Goal: Task Accomplishment & Management: Manage account settings

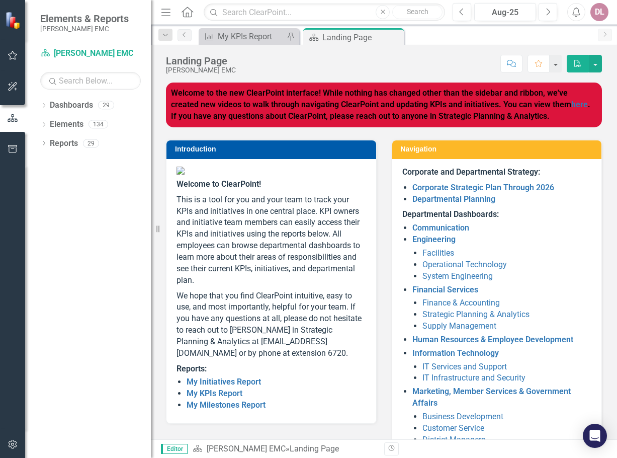
drag, startPoint x: 127, startPoint y: 250, endPoint x: 142, endPoint y: 239, distance: 18.8
click at [127, 250] on div "Dropdown Dashboards 29 Dropdown Jackson EMC Communication Dropdown Engineering …" at bounding box center [88, 277] width 126 height 361
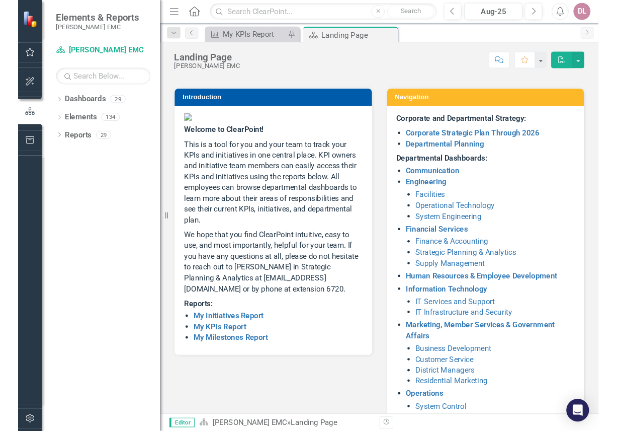
scroll to position [101, 0]
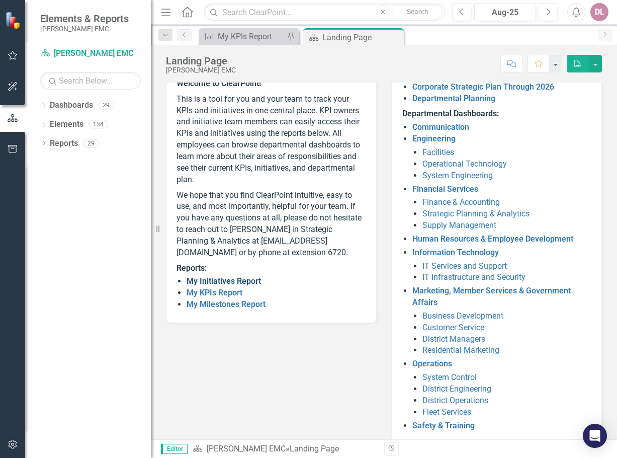
click at [254, 286] on link "My Initiatives Report" at bounding box center [224, 281] width 74 height 10
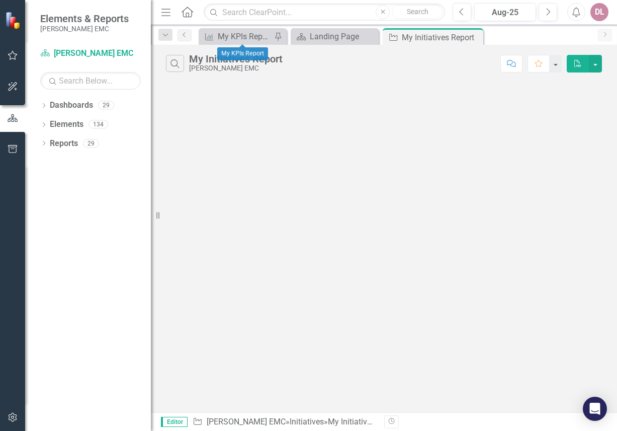
click at [258, 30] on div "KPI My KPIs Report Pin" at bounding box center [243, 36] width 88 height 17
click at [258, 31] on div "My KPIs Report" at bounding box center [245, 36] width 54 height 13
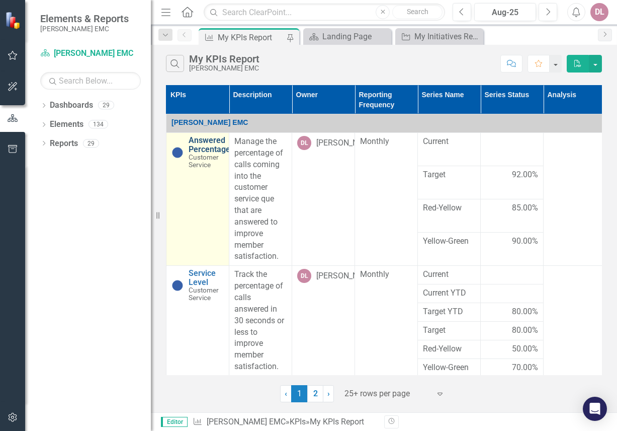
click at [201, 149] on link "Answered Percentage" at bounding box center [210, 145] width 42 height 18
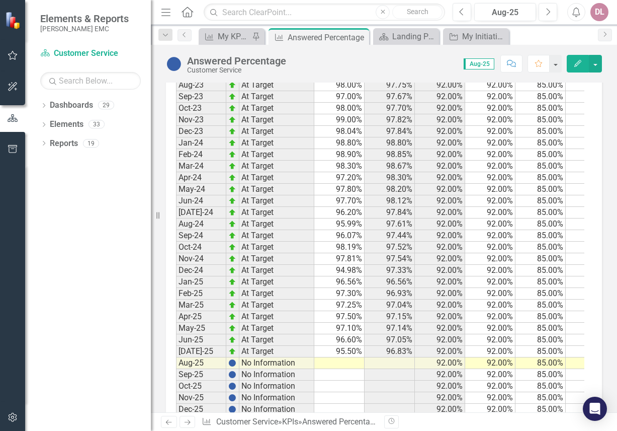
scroll to position [895, 0]
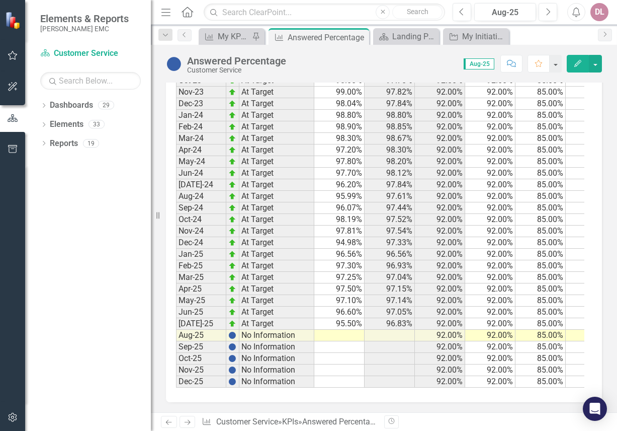
click at [345, 330] on td at bounding box center [339, 336] width 50 height 12
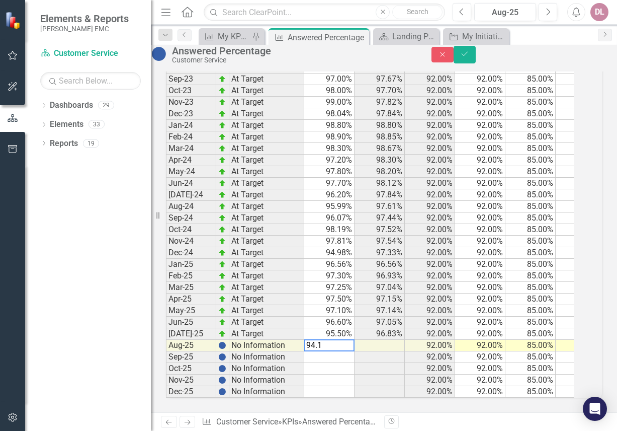
type textarea "94.14"
click at [476, 53] on button "Save" at bounding box center [465, 55] width 22 height 18
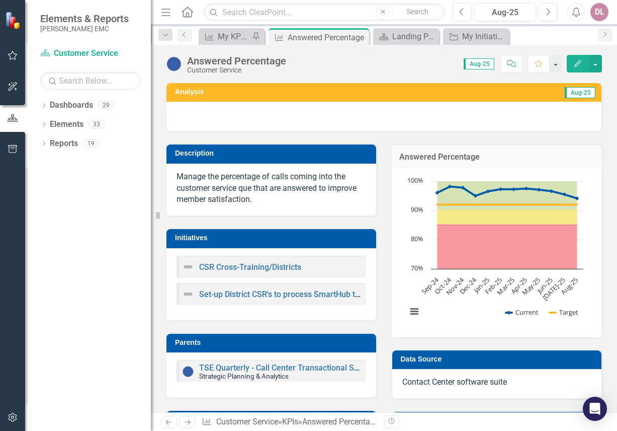
drag, startPoint x: 189, startPoint y: 420, endPoint x: 407, endPoint y: 277, distance: 261.2
click at [189, 420] on icon at bounding box center [188, 422] width 6 height 5
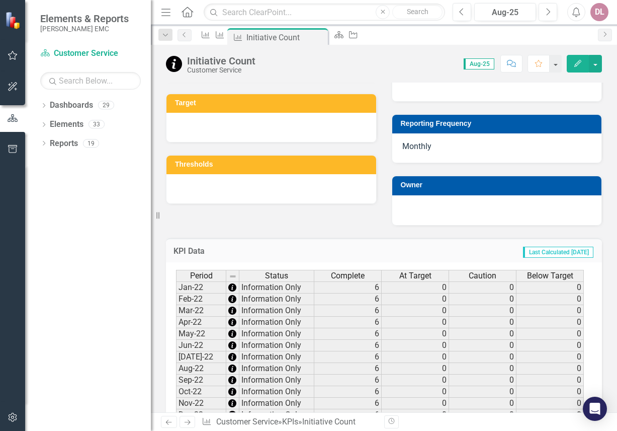
scroll to position [252, 0]
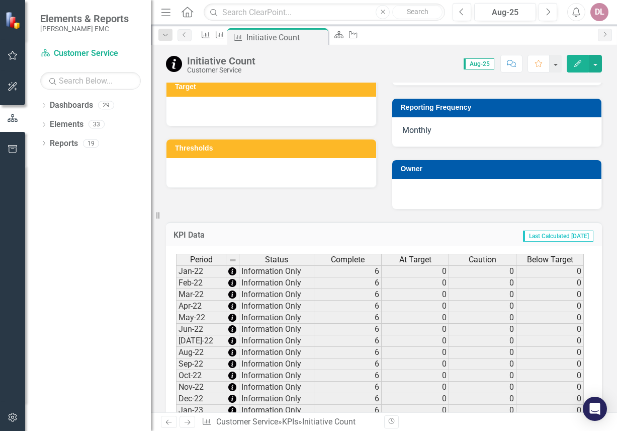
click at [187, 421] on icon "Next" at bounding box center [187, 422] width 9 height 7
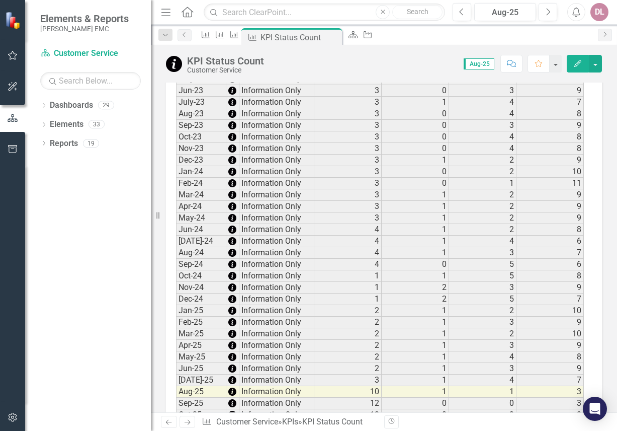
scroll to position [654, 0]
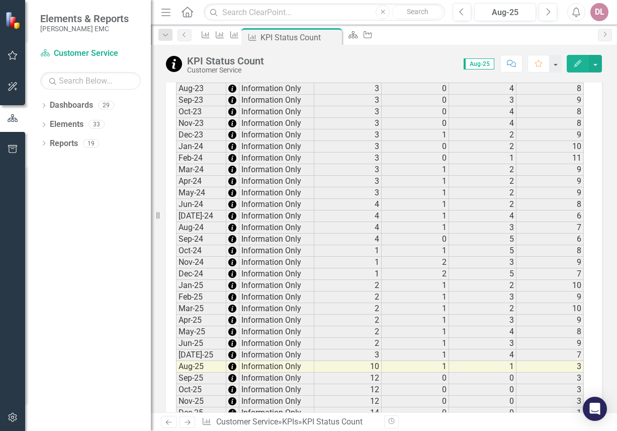
drag, startPoint x: 186, startPoint y: 420, endPoint x: 189, endPoint y: 415, distance: 5.4
click at [186, 420] on icon "Next" at bounding box center [187, 422] width 9 height 7
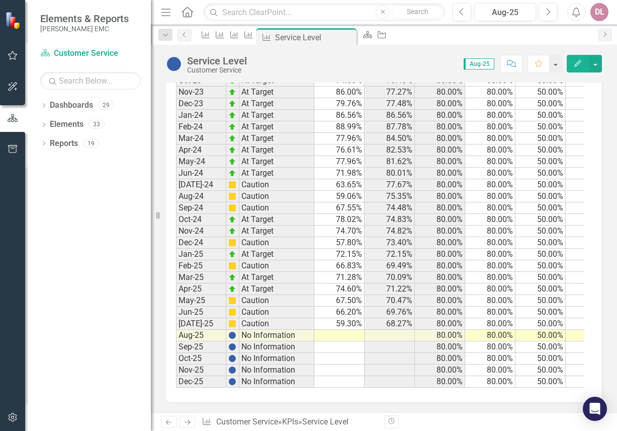
scroll to position [1118, 0]
click at [340, 330] on td at bounding box center [339, 336] width 50 height 12
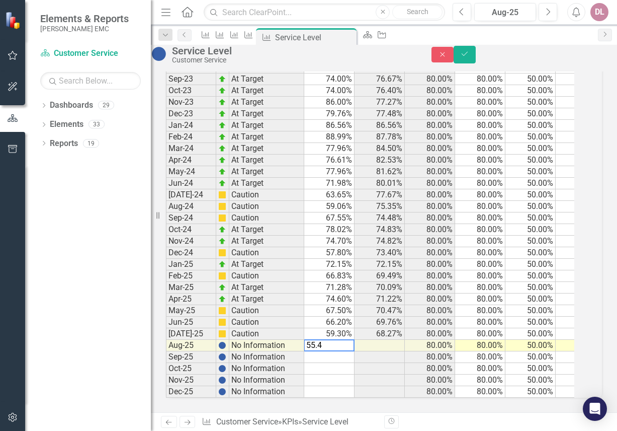
type textarea "55.40"
click at [476, 55] on button "Save" at bounding box center [465, 55] width 22 height 18
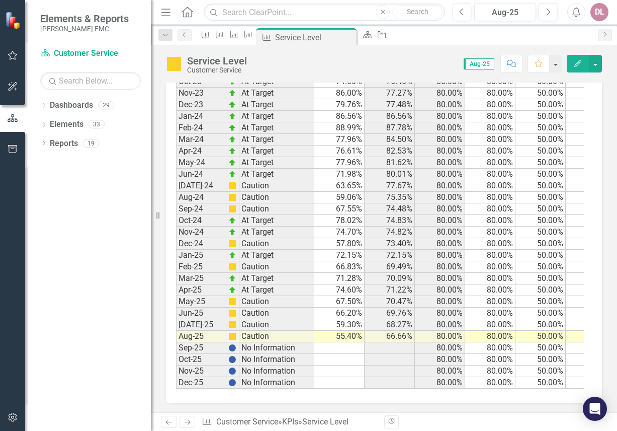
scroll to position [1107, 0]
click at [189, 419] on icon "Next" at bounding box center [187, 422] width 9 height 7
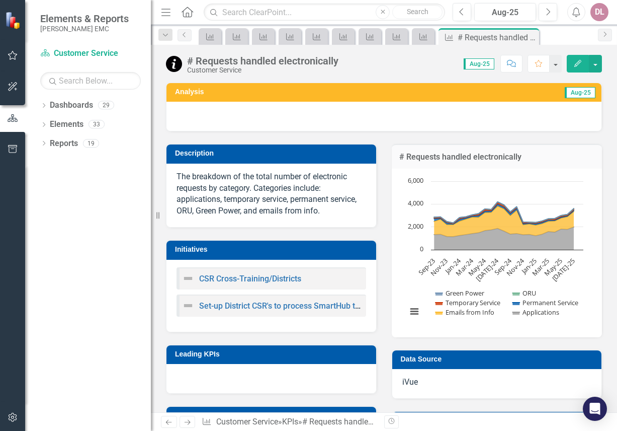
scroll to position [903, 0]
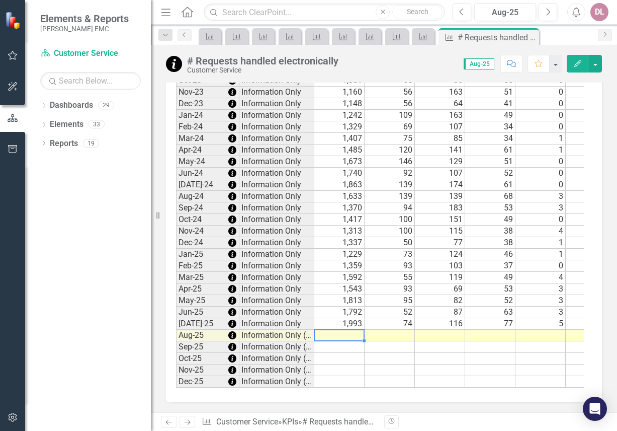
click at [355, 330] on td at bounding box center [339, 336] width 50 height 12
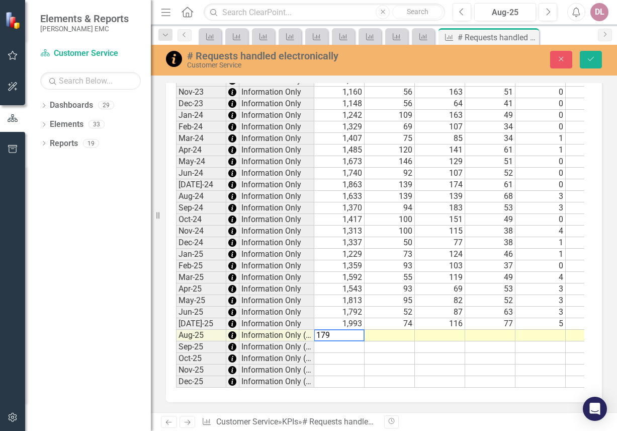
type textarea "1796"
type textarea "43"
type textarea "116"
type textarea "110"
type textarea "55"
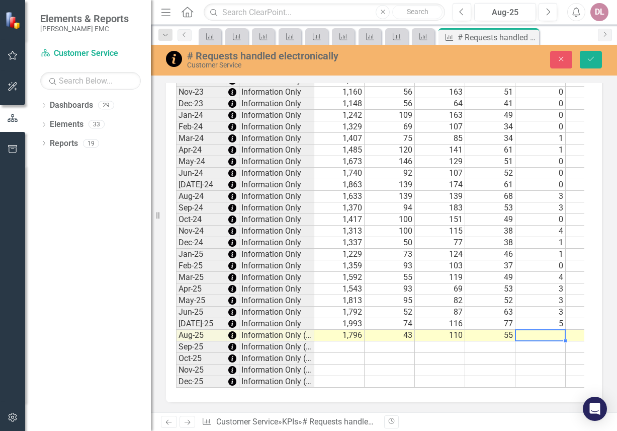
type textarea "5"
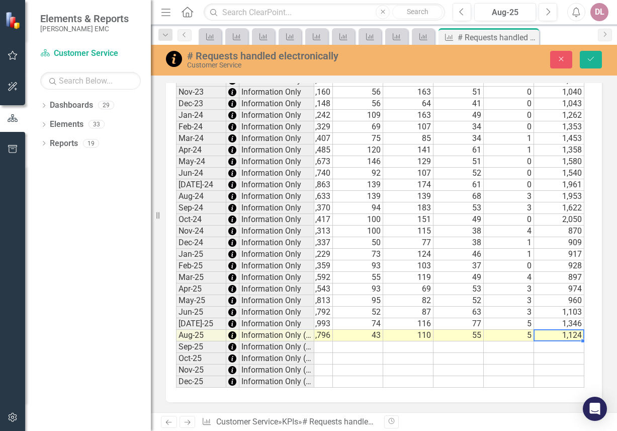
scroll to position [0, 0]
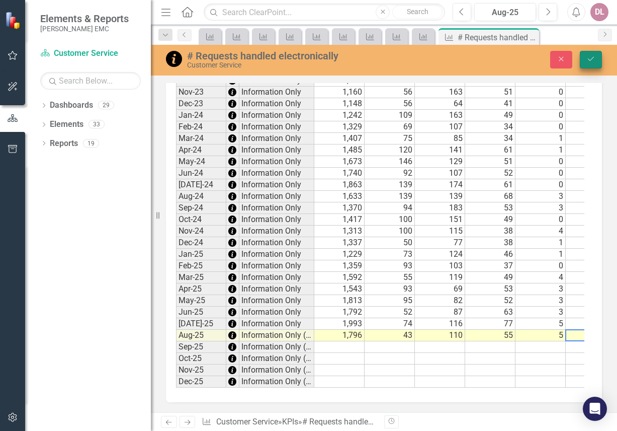
type textarea "1124"
click at [588, 57] on icon "Save" at bounding box center [591, 58] width 9 height 7
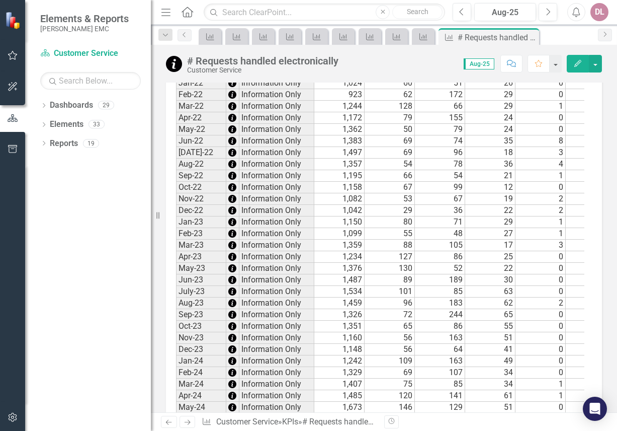
scroll to position [903, 0]
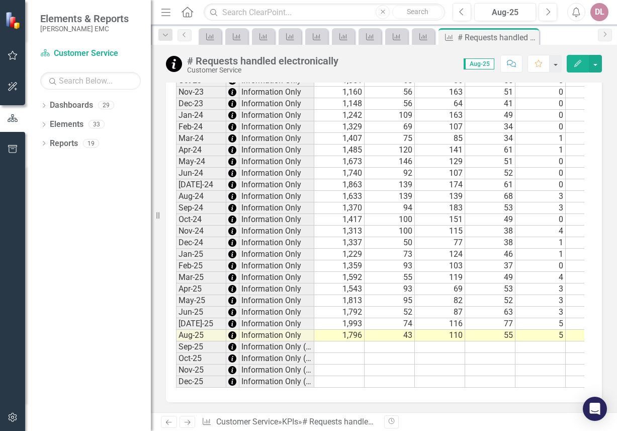
click at [192, 419] on icon "Next" at bounding box center [187, 422] width 9 height 7
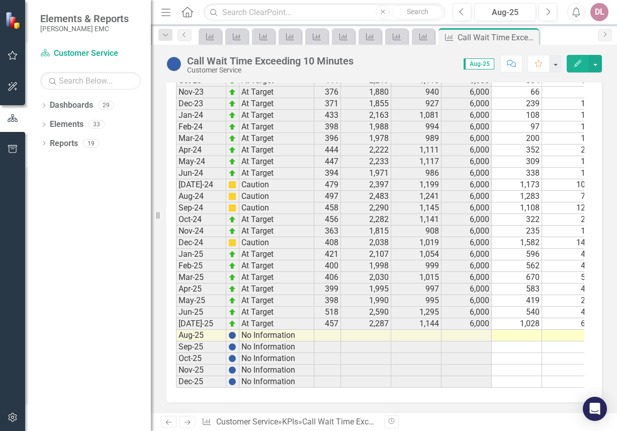
scroll to position [0, 82]
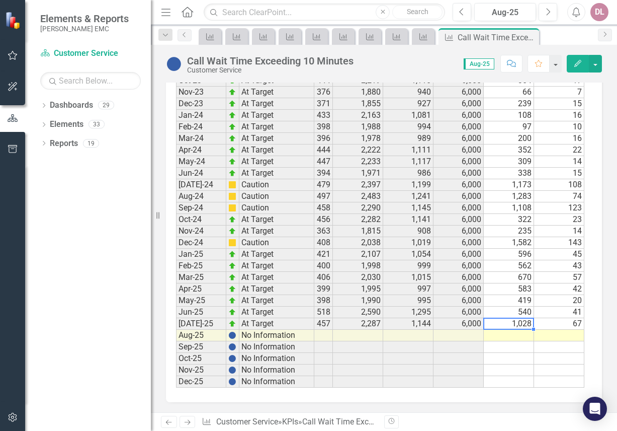
click at [94, 320] on div "Period Status Total Target Red-Yellow Yellow-Green Upper Answered Abandoned Jan…" at bounding box center [94, 99] width 0 height 576
click at [515, 330] on td at bounding box center [509, 336] width 50 height 12
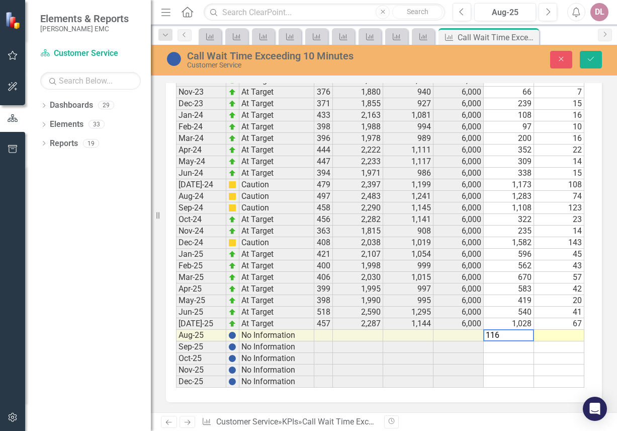
type textarea "1161"
type textarea "102"
click at [588, 63] on button "Save" at bounding box center [591, 60] width 22 height 18
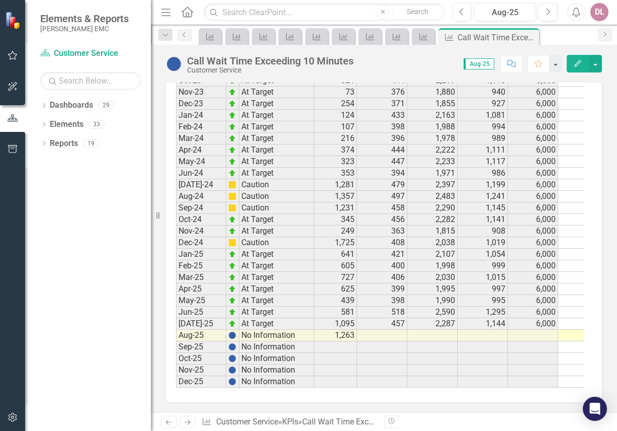
scroll to position [0, 9]
click at [189, 421] on icon "Next" at bounding box center [187, 422] width 9 height 7
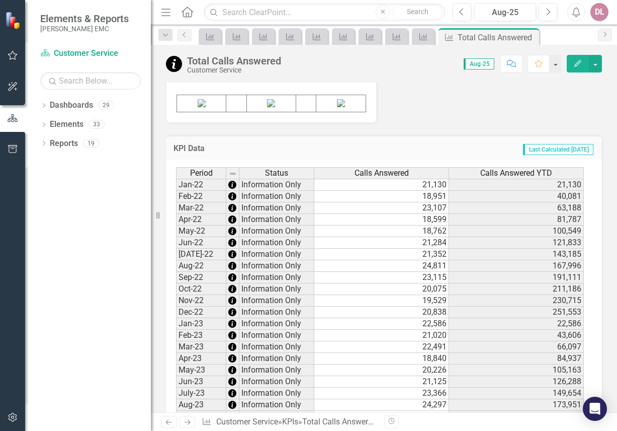
scroll to position [821, 0]
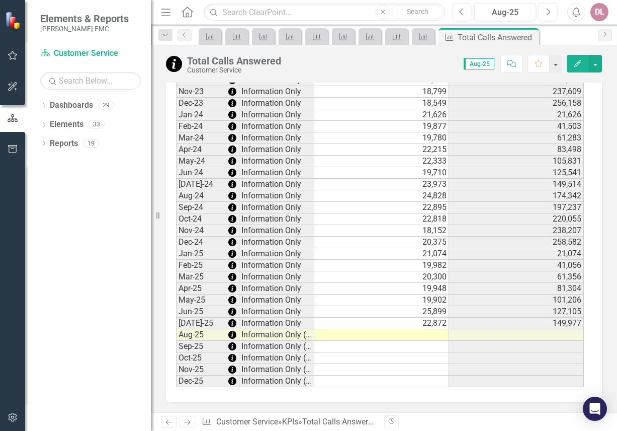
click at [417, 336] on td at bounding box center [381, 335] width 135 height 12
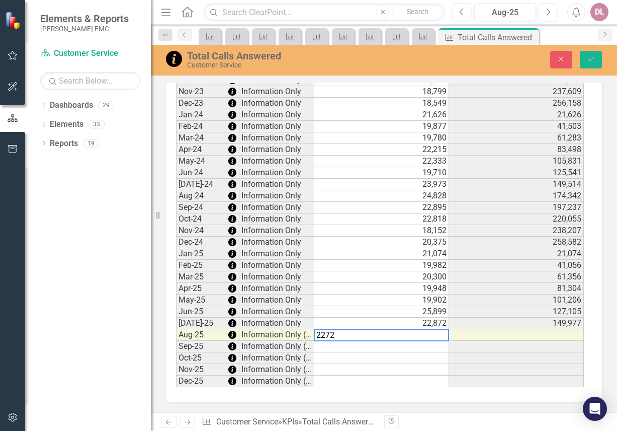
type textarea "22724"
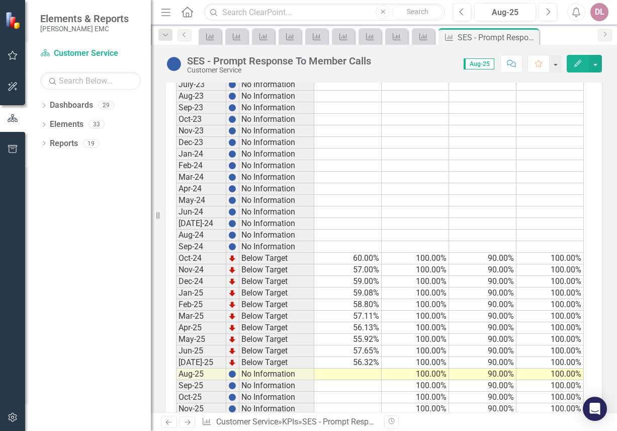
scroll to position [1100, 0]
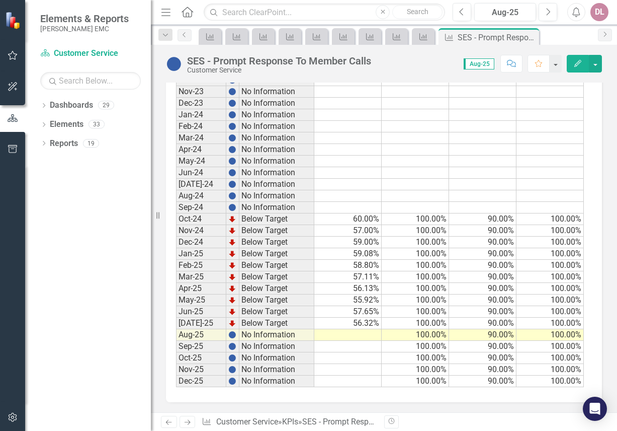
click at [366, 334] on td at bounding box center [347, 335] width 67 height 12
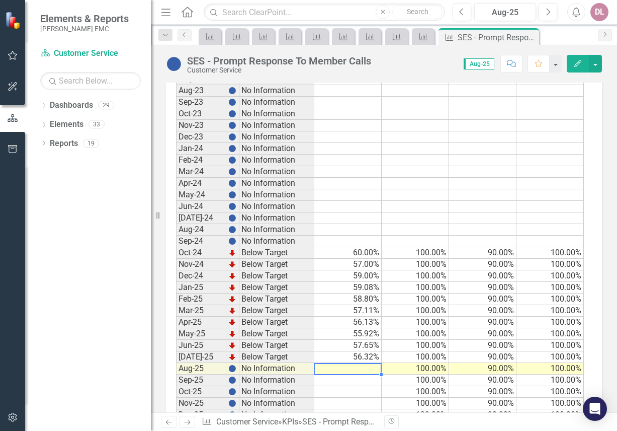
scroll to position [1050, 0]
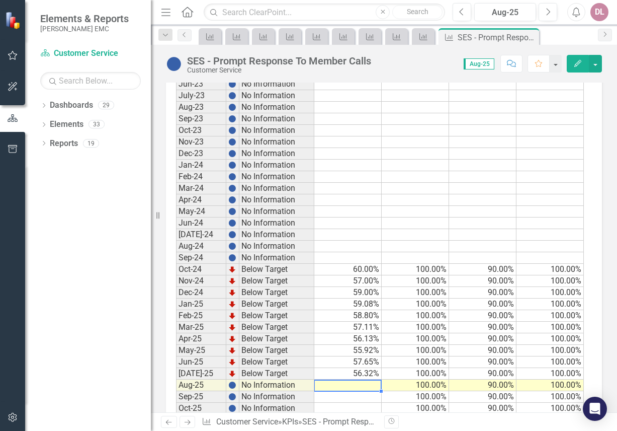
click at [190, 417] on link "Next" at bounding box center [188, 422] width 16 height 12
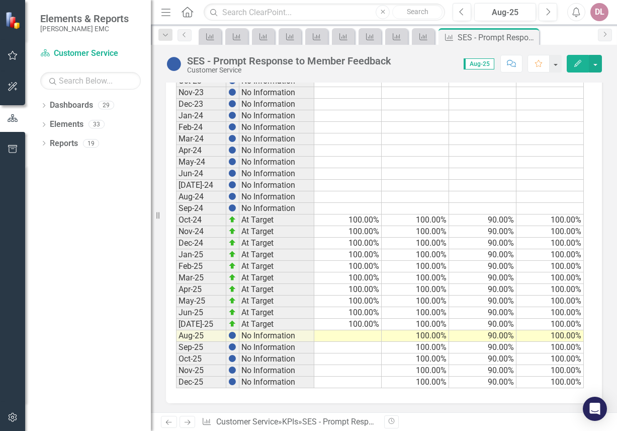
scroll to position [1089, 0]
click at [343, 336] on td at bounding box center [347, 335] width 67 height 12
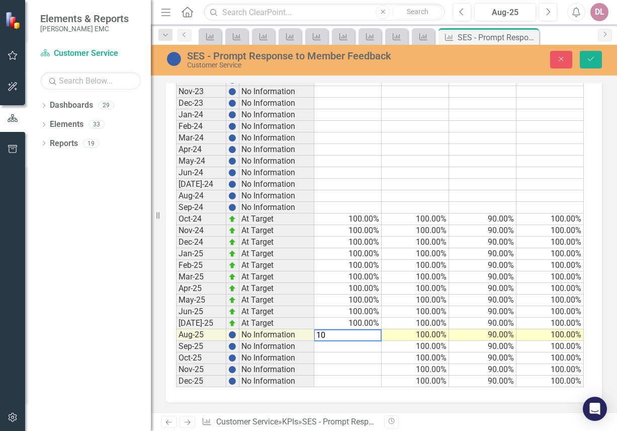
type textarea "100"
click at [594, 56] on icon "Save" at bounding box center [591, 58] width 9 height 7
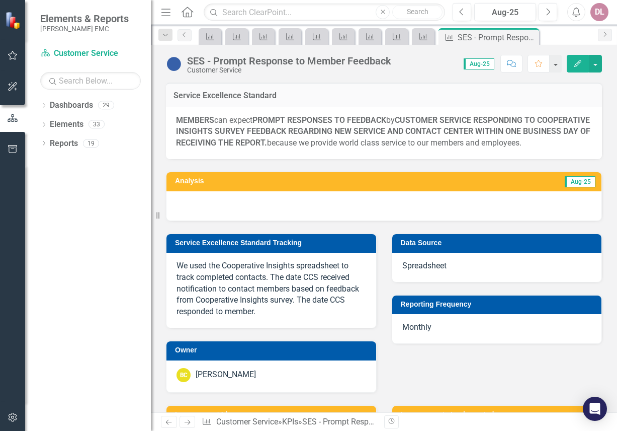
click at [189, 424] on icon "Next" at bounding box center [187, 422] width 9 height 7
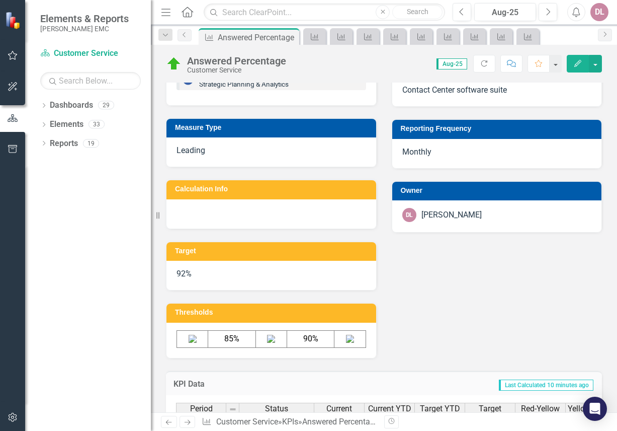
scroll to position [291, 0]
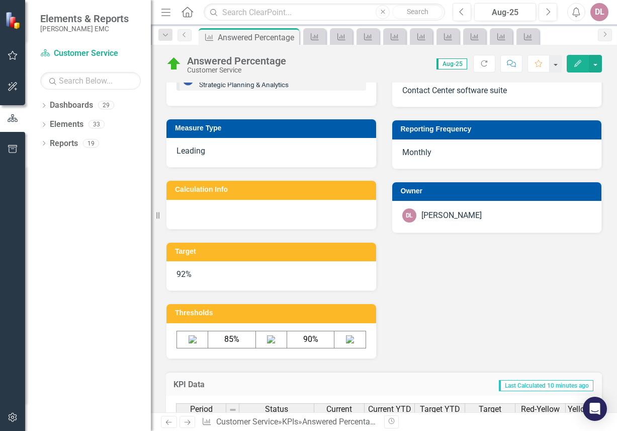
click at [187, 417] on link "Next" at bounding box center [188, 422] width 16 height 12
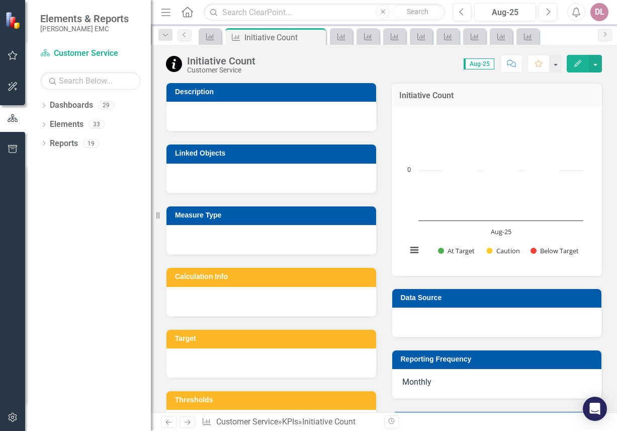
click at [187, 417] on link "Next" at bounding box center [188, 422] width 16 height 12
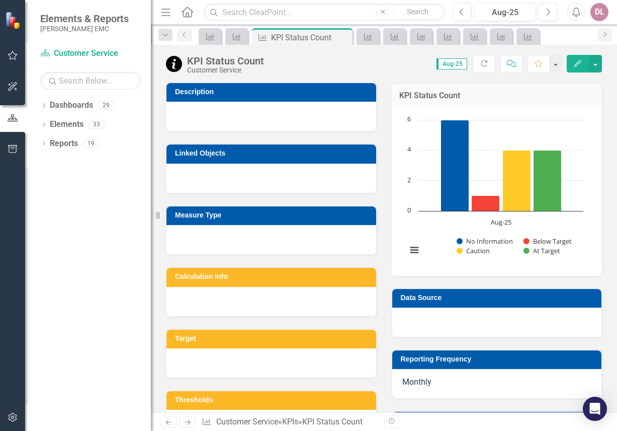
click at [164, 423] on link "Previous" at bounding box center [169, 422] width 16 height 12
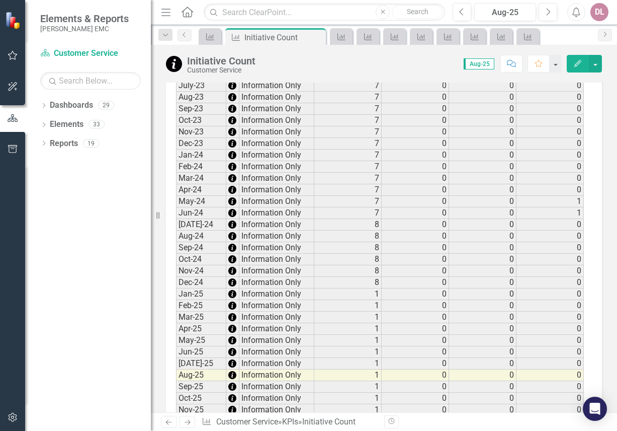
scroll to position [686, 0]
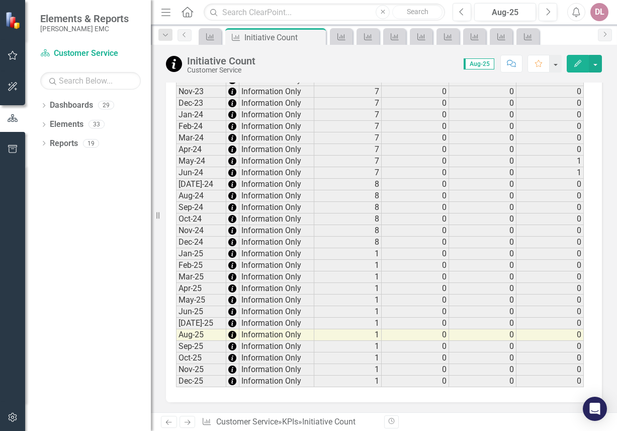
drag, startPoint x: 376, startPoint y: 337, endPoint x: 388, endPoint y: 333, distance: 12.6
click at [376, 336] on td "1" at bounding box center [347, 335] width 67 height 12
click at [191, 424] on icon "Next" at bounding box center [187, 422] width 9 height 7
